Goal: Find specific page/section: Find specific page/section

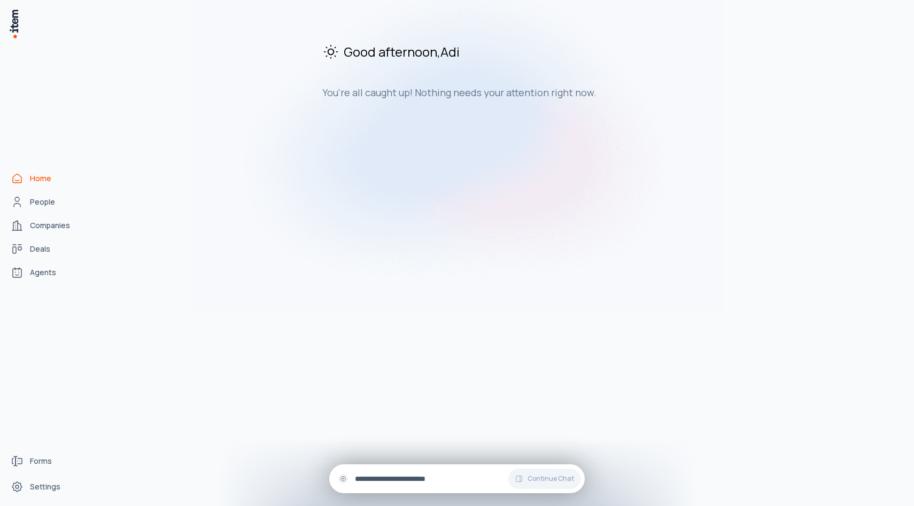
click at [383, 481] on input "text" at bounding box center [465, 479] width 221 height 12
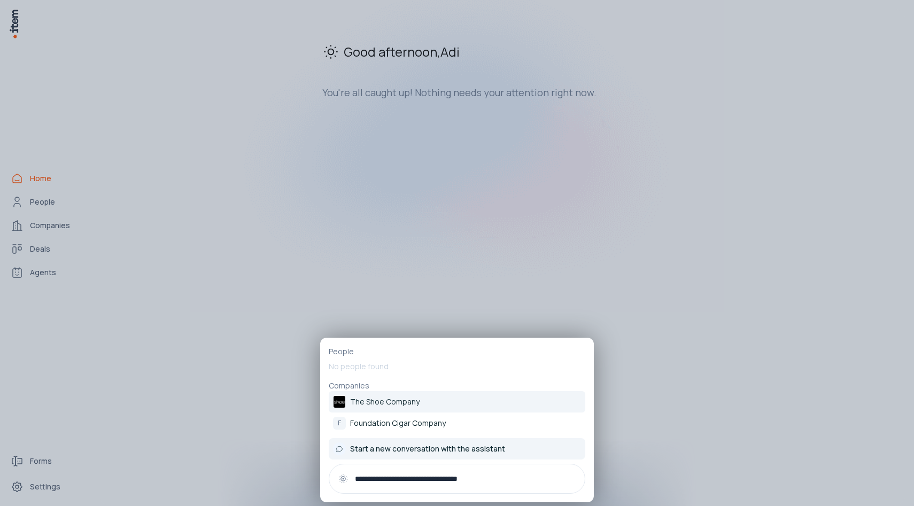
type input "**********"
click at [406, 448] on span "Start a new conversation with the assistant" at bounding box center [427, 449] width 155 height 11
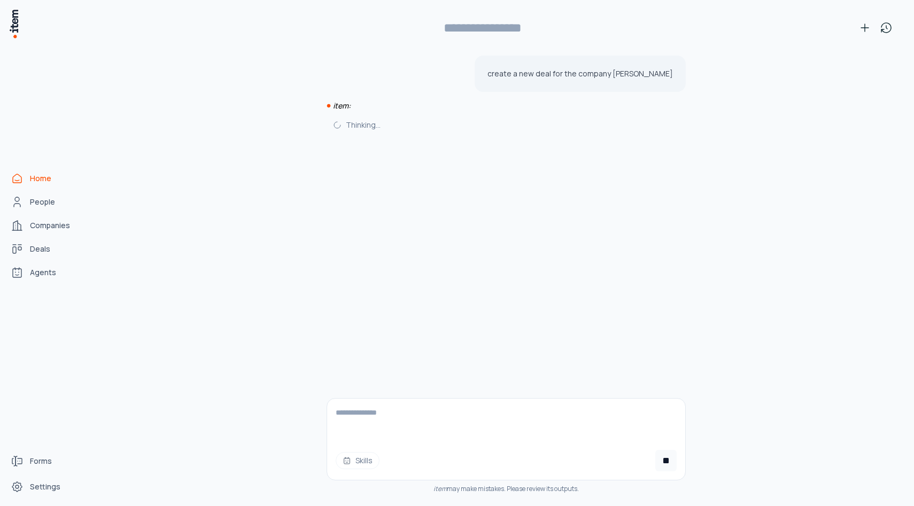
click at [408, 419] on textarea at bounding box center [506, 420] width 358 height 43
type textarea "*"
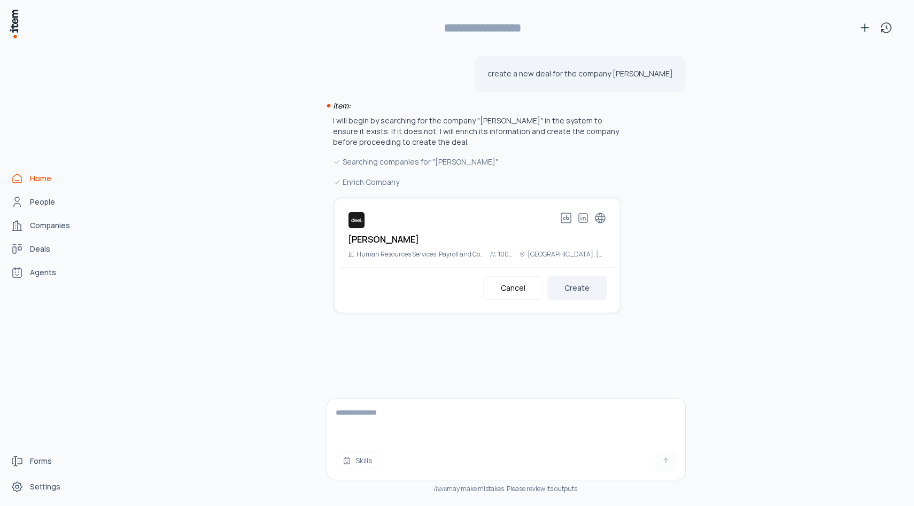
type input "**********"
click at [577, 287] on button "Create" at bounding box center [576, 288] width 59 height 24
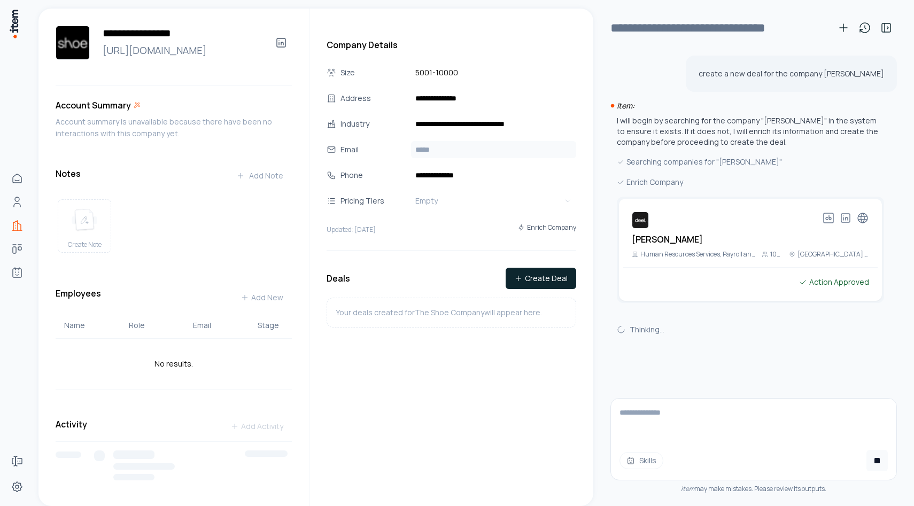
click at [426, 146] on input "text" at bounding box center [493, 149] width 165 height 17
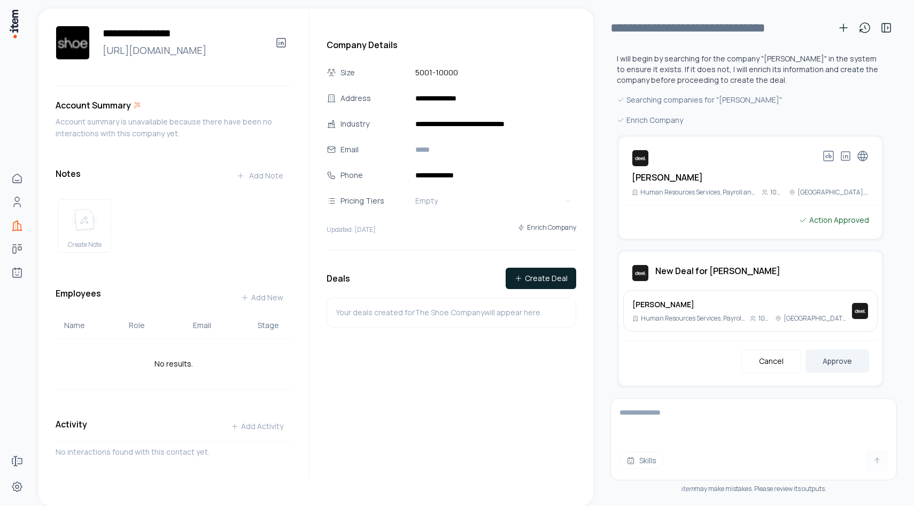
scroll to position [69, 0]
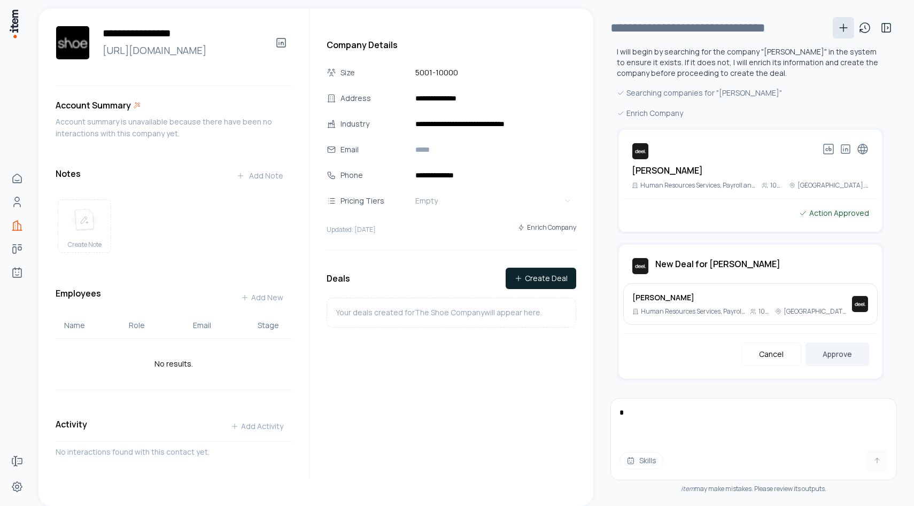
type textarea "*"
click at [846, 363] on button "Approve" at bounding box center [837, 355] width 64 height 24
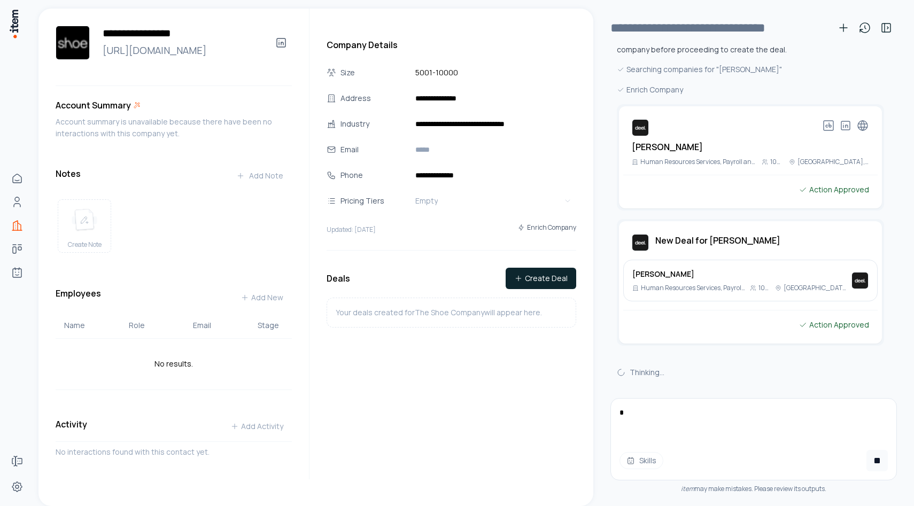
scroll to position [94, 0]
click at [681, 283] on p "Human Resources Services, Payroll and Compliance Platform, HR Software" at bounding box center [693, 287] width 105 height 9
click at [640, 245] on img at bounding box center [640, 241] width 17 height 17
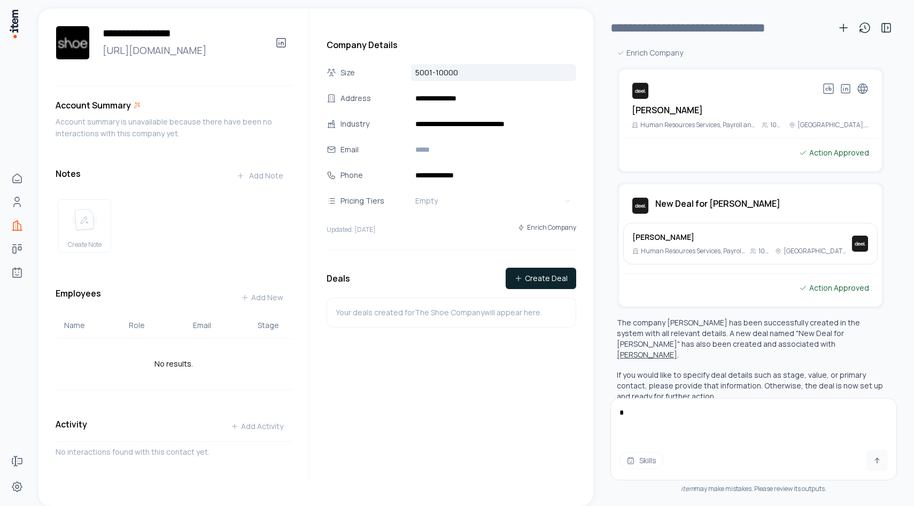
scroll to position [139, 0]
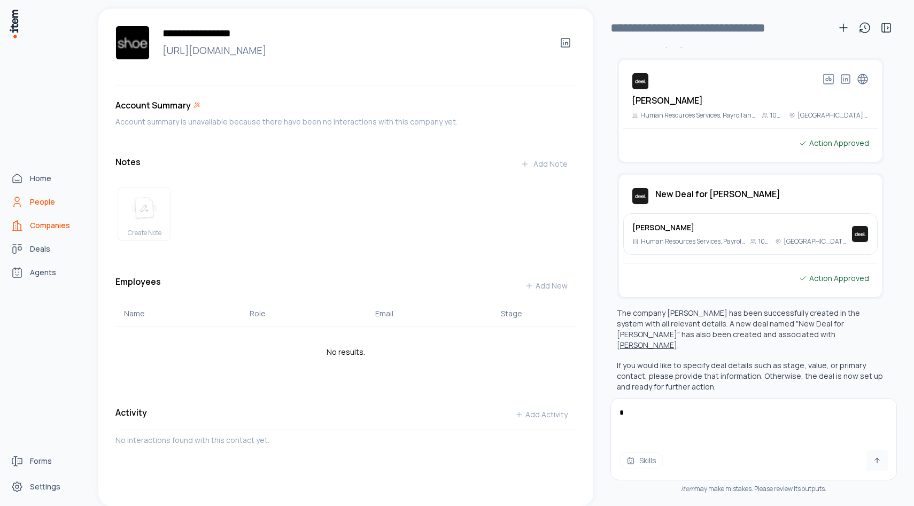
click at [38, 204] on span "People" at bounding box center [42, 202] width 25 height 11
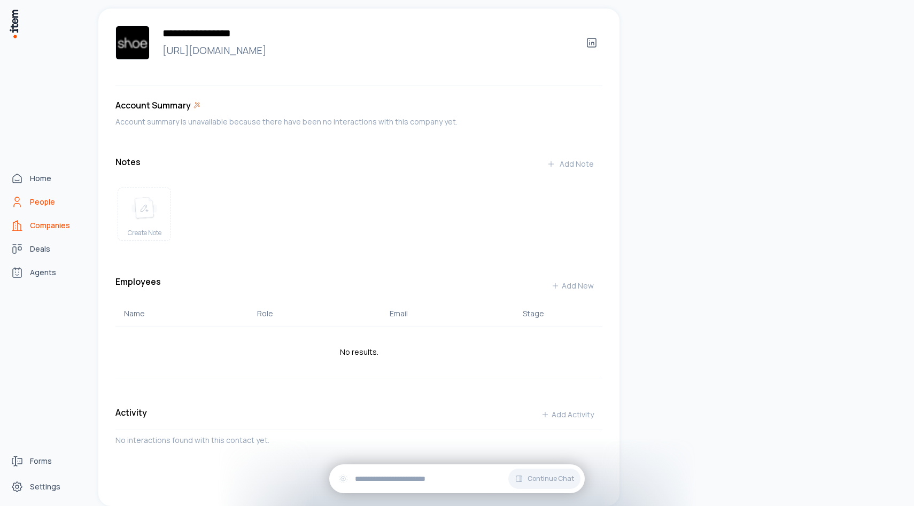
scroll to position [1840, 0]
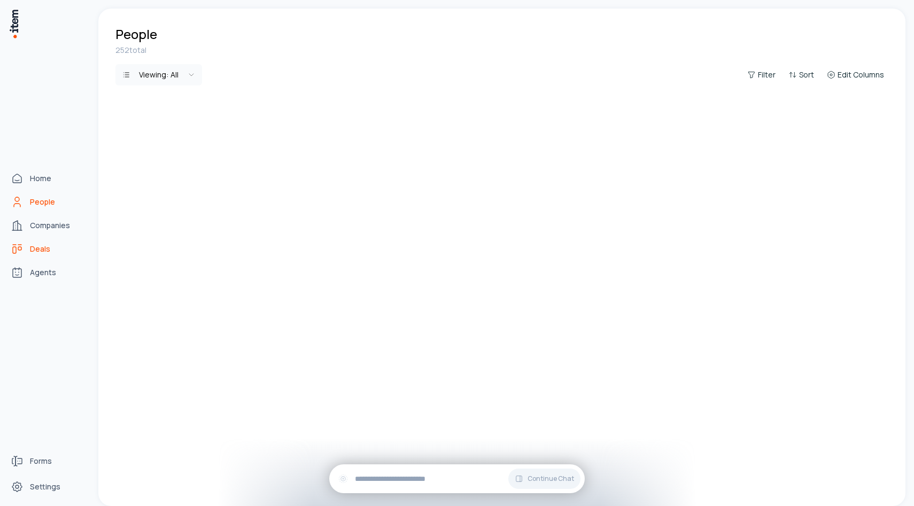
click at [36, 240] on link "Deals" at bounding box center [46, 248] width 81 height 21
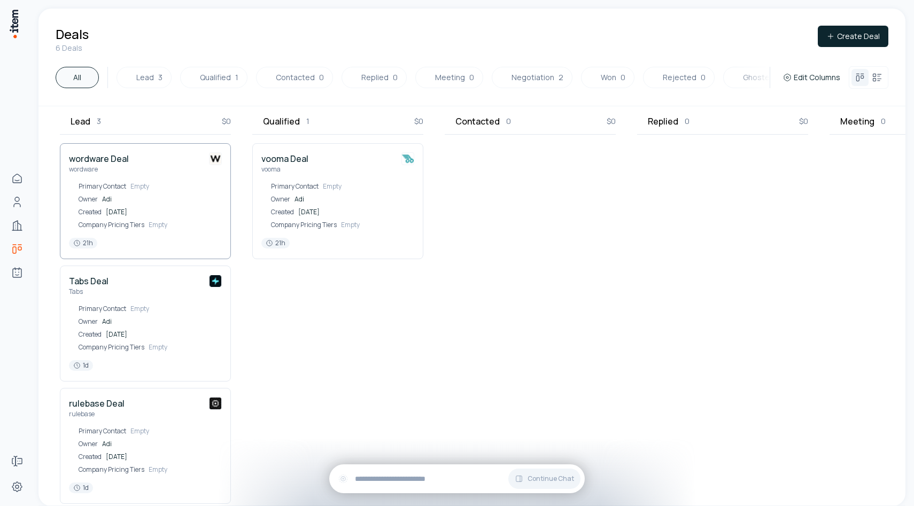
scroll to position [49, 0]
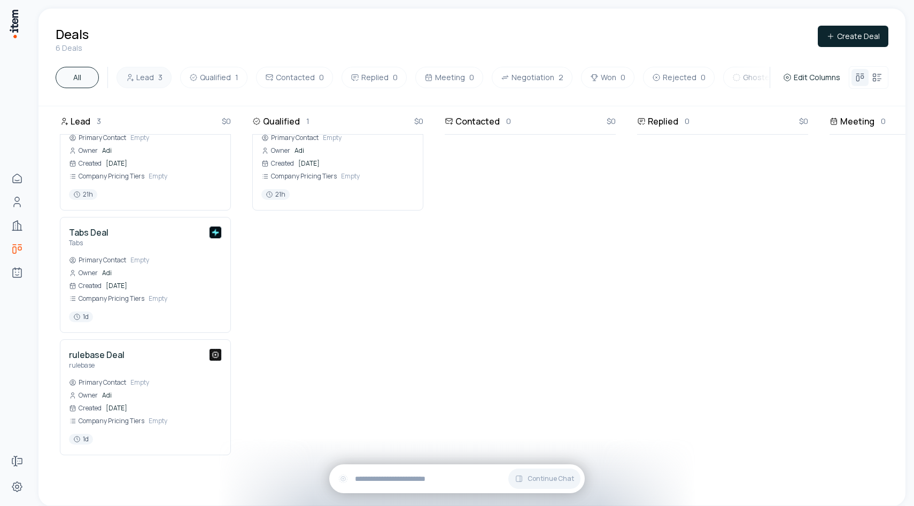
click at [142, 81] on button "Lead 3" at bounding box center [143, 77] width 55 height 21
click at [144, 79] on button "Lead 3" at bounding box center [143, 77] width 55 height 21
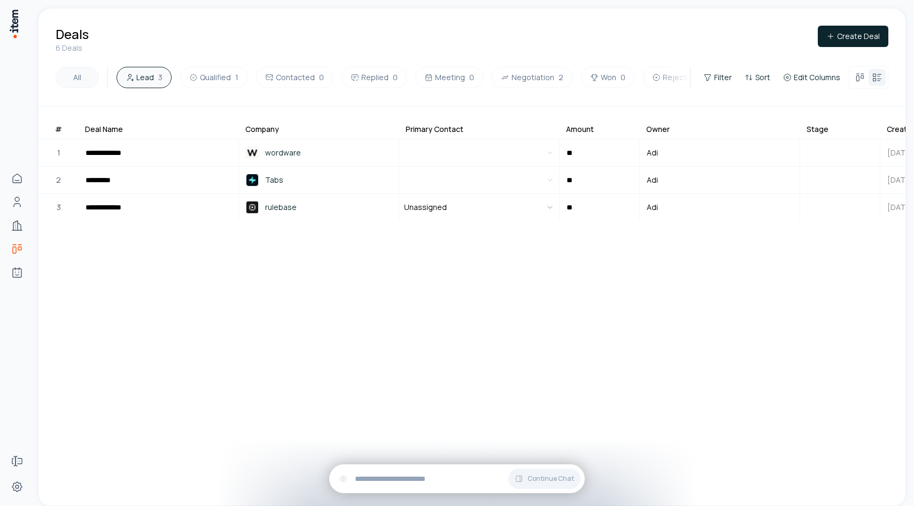
click at [79, 77] on button "All" at bounding box center [77, 77] width 43 height 21
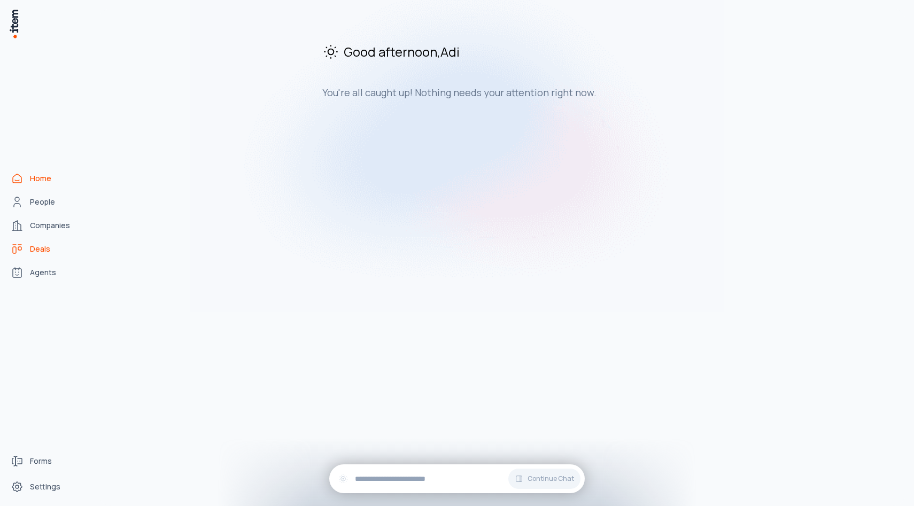
click at [38, 256] on link "Deals" at bounding box center [46, 248] width 81 height 21
